Goal: Information Seeking & Learning: Learn about a topic

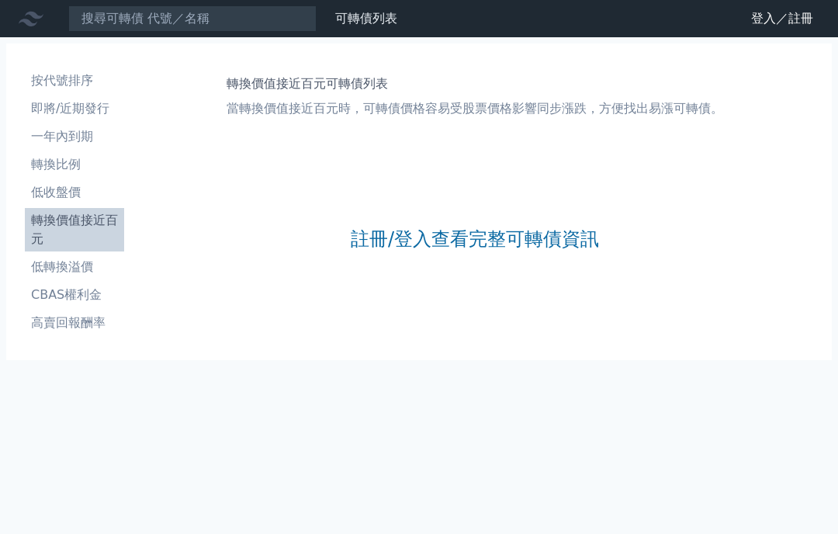
click at [461, 230] on link "註冊/登入查看完整可轉債資訊" at bounding box center [475, 239] width 248 height 25
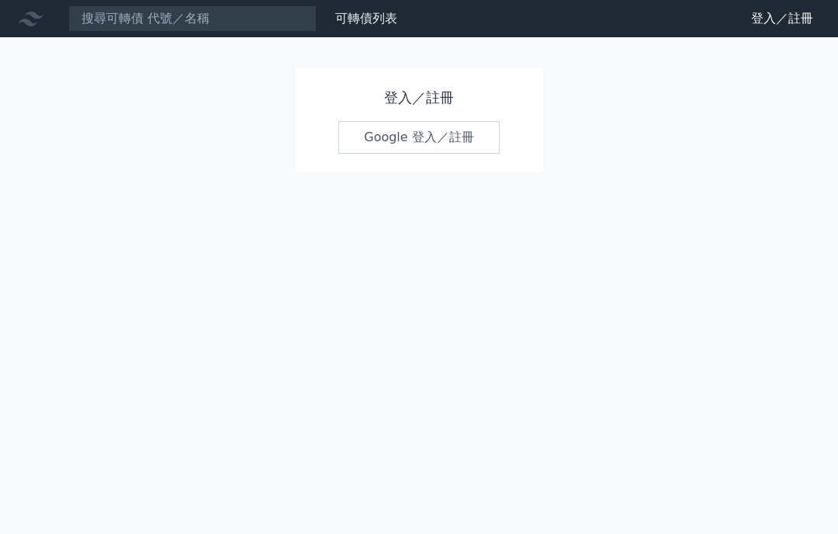
click at [410, 132] on link "Google 登入／註冊" at bounding box center [418, 137] width 161 height 33
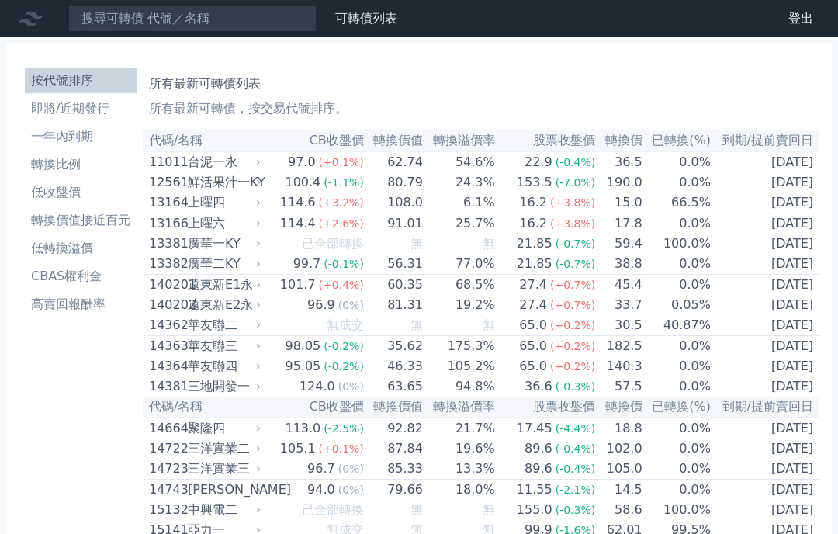
click at [117, 78] on li "按代號排序" at bounding box center [81, 80] width 112 height 19
click at [323, 106] on p "所有最新可轉債，按交易代號排序。" at bounding box center [481, 108] width 664 height 19
click at [300, 81] on h1 "所有最新可轉債列表" at bounding box center [481, 84] width 664 height 19
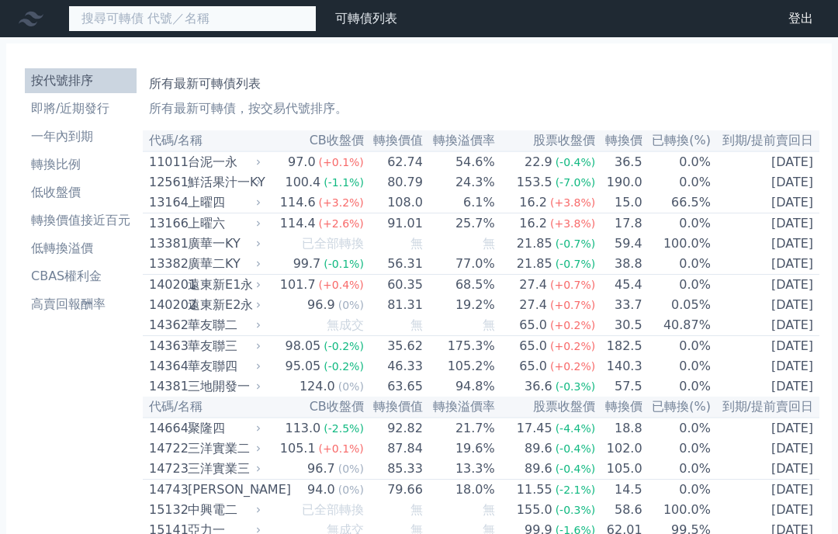
click at [282, 25] on input at bounding box center [192, 18] width 248 height 26
click at [227, 17] on input at bounding box center [192, 18] width 248 height 26
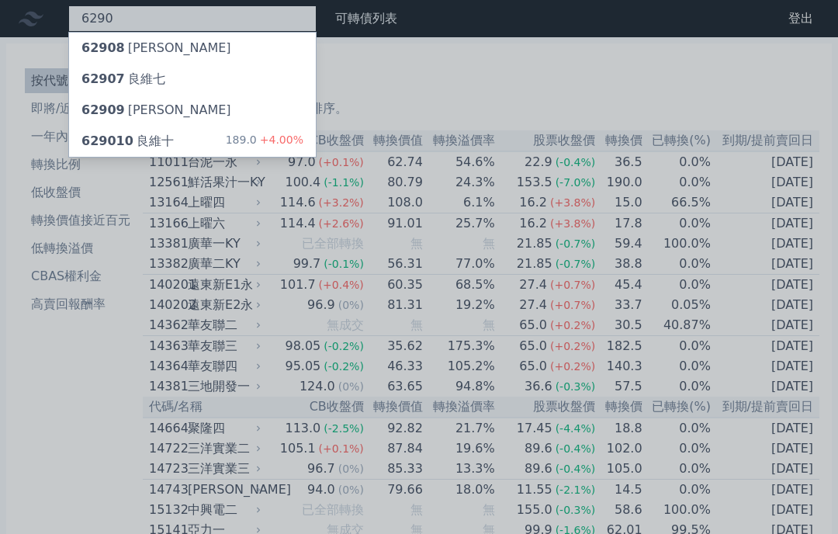
type input "6290"
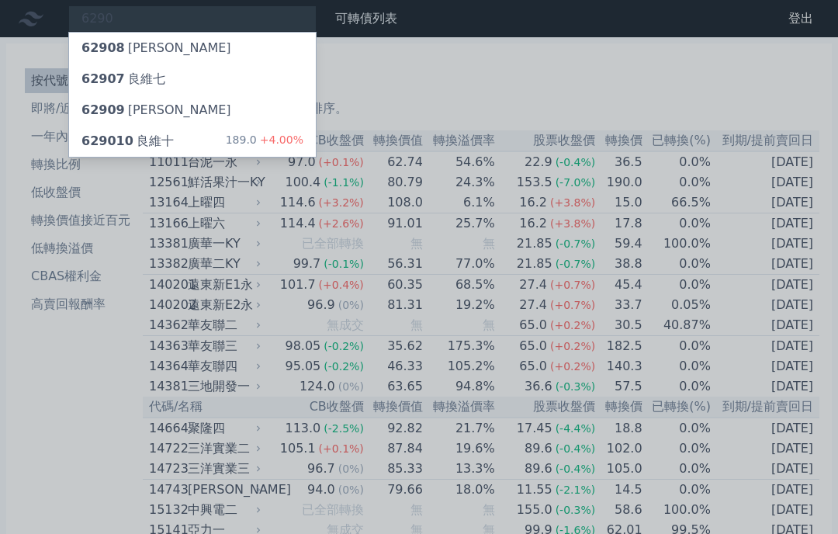
click at [162, 143] on div "629010 良維十" at bounding box center [127, 141] width 92 height 19
click at [414, 109] on div at bounding box center [419, 267] width 838 height 534
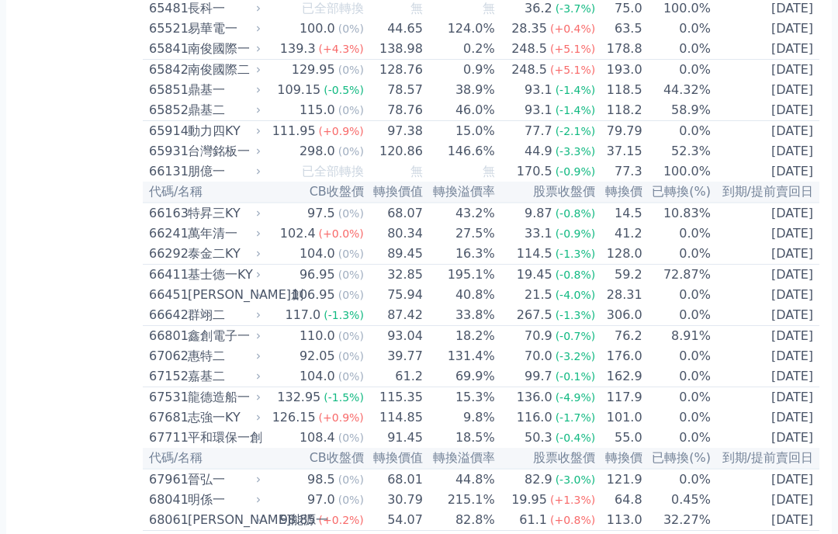
scroll to position [6871, 0]
click at [505, 81] on td "248.5 (+5.1%)" at bounding box center [546, 70] width 100 height 21
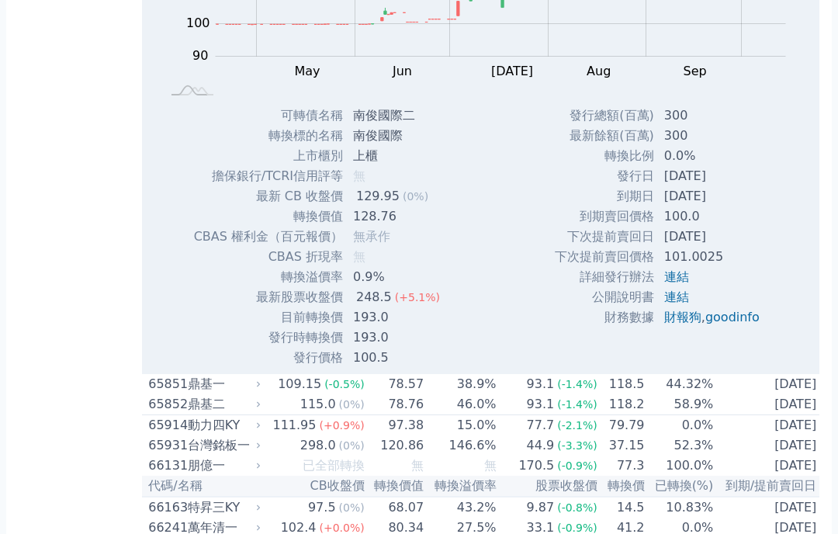
scroll to position [7081, 0]
